Goal: Information Seeking & Learning: Learn about a topic

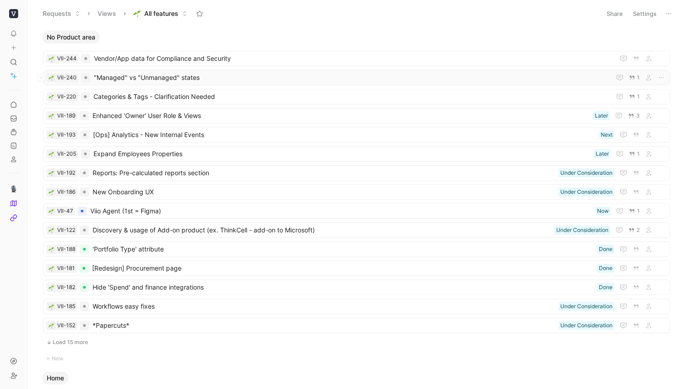
click at [202, 81] on span ""Managed" vs "Unmanaged" states" at bounding box center [352, 77] width 517 height 11
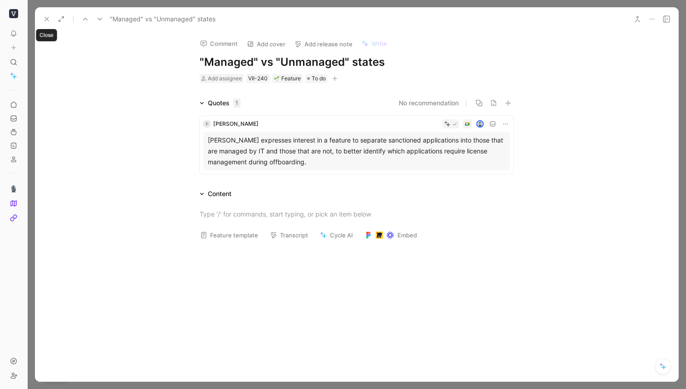
click at [46, 21] on icon at bounding box center [46, 18] width 7 height 7
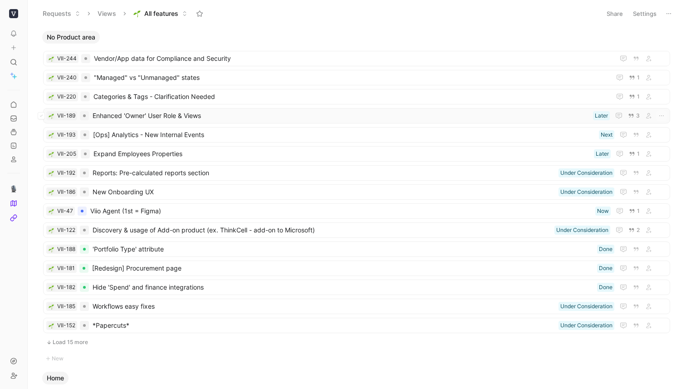
click at [166, 115] on span "Enhanced 'Owner' User Role & Views" at bounding box center [341, 115] width 497 height 11
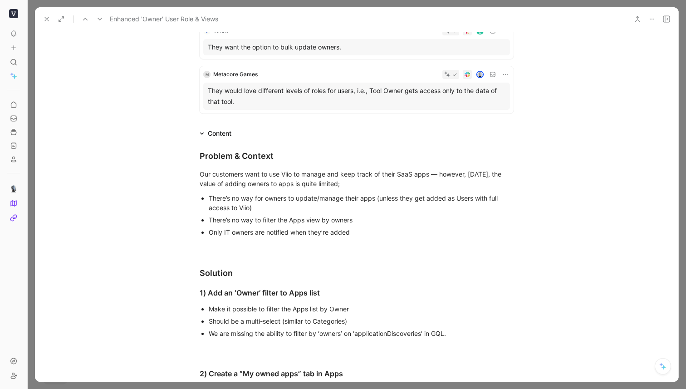
scroll to position [173, 0]
